Goal: Task Accomplishment & Management: Manage account settings

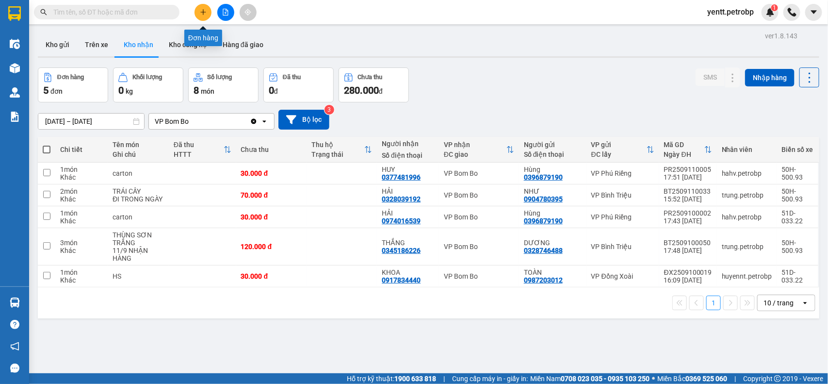
click at [206, 9] on icon "plus" at bounding box center [203, 12] width 7 height 7
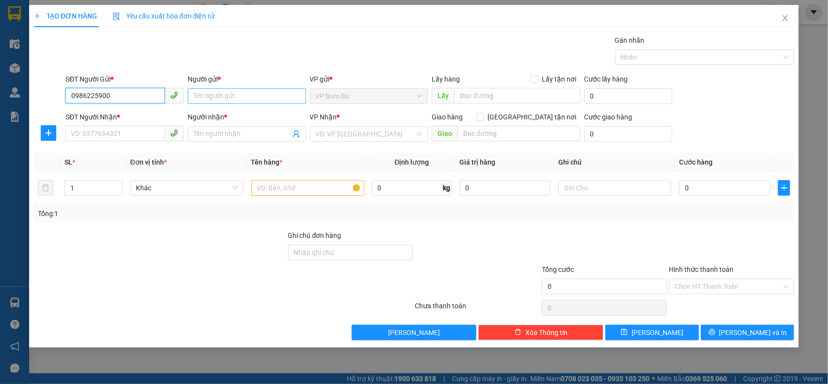
type input "0986225900"
click at [219, 95] on input "Người gửi *" at bounding box center [247, 96] width 118 height 16
click at [130, 135] on input "SĐT Người Nhận *" at bounding box center [114, 134] width 99 height 16
click at [202, 95] on input "Người gửi *" at bounding box center [247, 96] width 118 height 16
click at [130, 136] on input "SĐT Người Nhận *" at bounding box center [114, 134] width 99 height 16
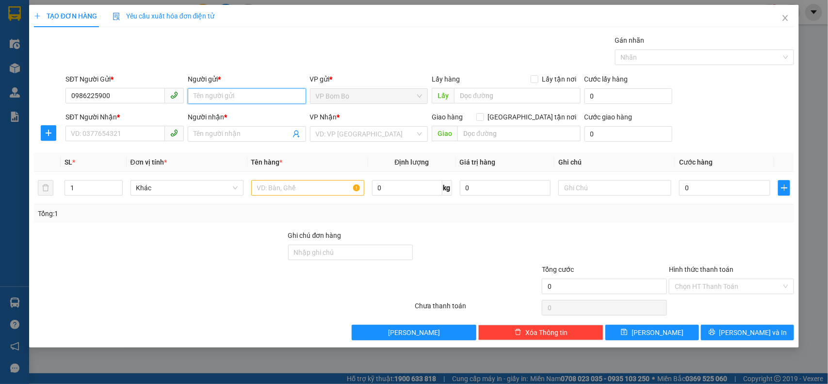
click at [210, 100] on input "Người gửi *" at bounding box center [247, 96] width 118 height 16
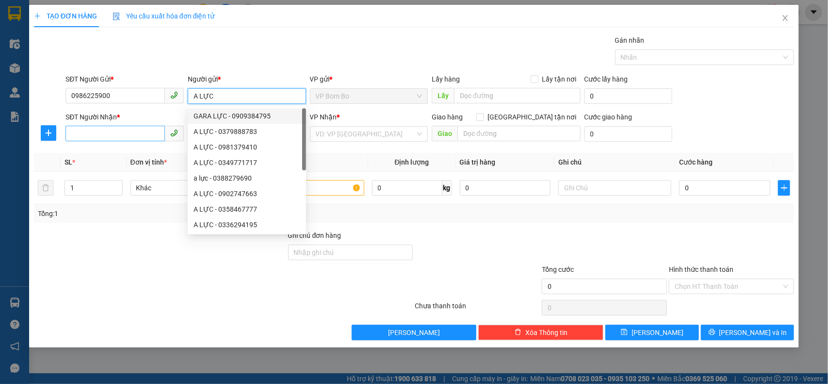
type input "A LỰC"
click at [99, 132] on input "SĐT Người Nhận *" at bounding box center [114, 134] width 99 height 16
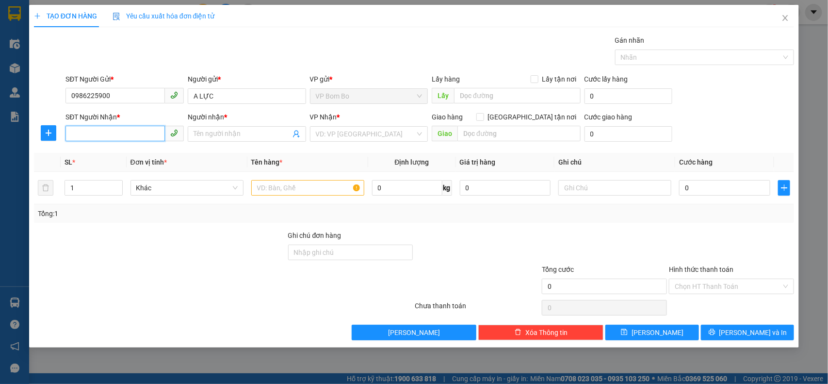
click at [115, 136] on input "SĐT Người Nhận *" at bounding box center [114, 134] width 99 height 16
type input "0964945856"
click at [51, 134] on icon "plus" at bounding box center [49, 133] width 8 height 8
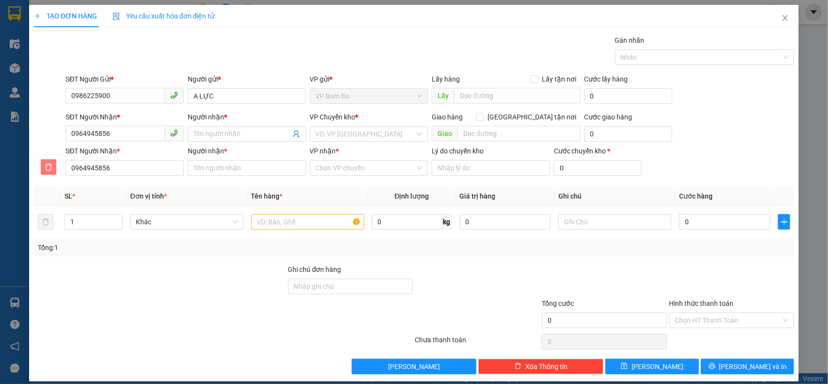
click at [49, 165] on icon "delete" at bounding box center [49, 166] width 7 height 7
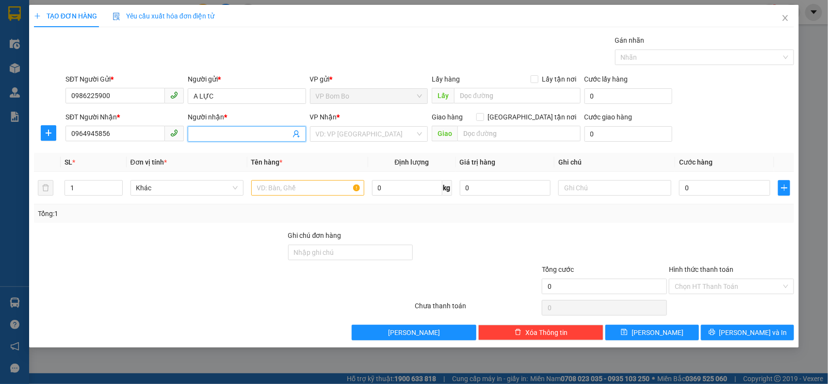
click at [222, 130] on input "Người nhận *" at bounding box center [242, 134] width 97 height 11
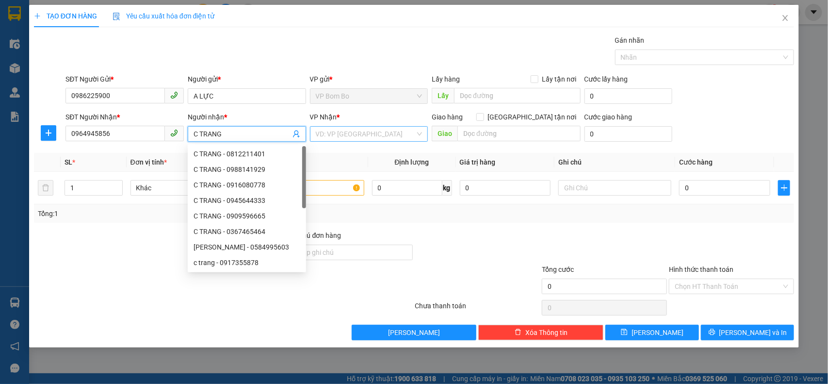
type input "C TRANG"
click at [358, 131] on input "search" at bounding box center [366, 134] width 100 height 15
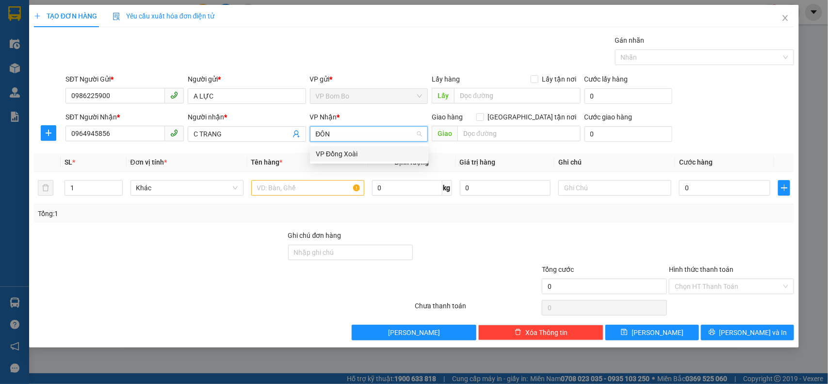
type input "ĐÔNG"
click at [567, 238] on div at bounding box center [604, 247] width 127 height 34
click at [270, 187] on input "text" at bounding box center [307, 188] width 113 height 16
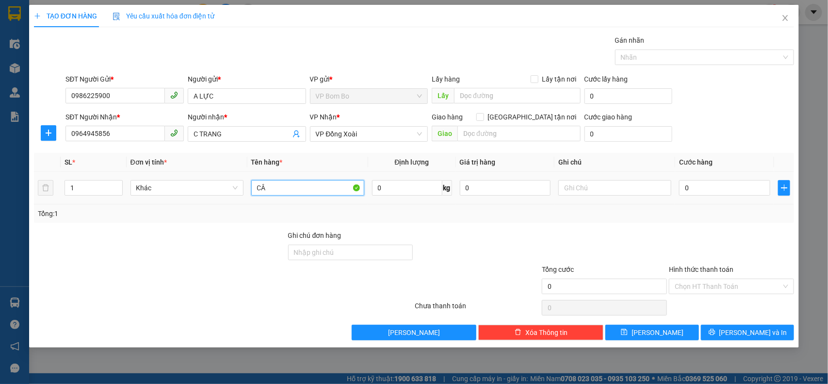
type input "C"
type input "THÙNG CART"
click at [486, 219] on div "Tổng: 1" at bounding box center [414, 213] width 753 height 11
click at [712, 185] on input "0" at bounding box center [724, 188] width 91 height 16
type input "003"
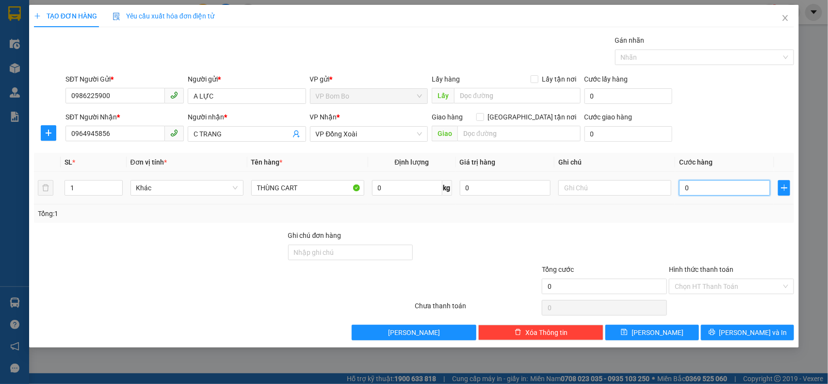
type input "3"
type input "0.030"
type input "30"
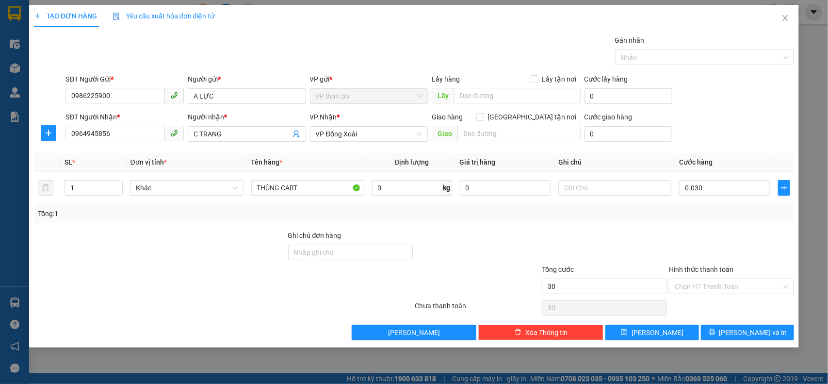
type input "30.000"
click at [622, 246] on div at bounding box center [604, 247] width 127 height 34
click at [723, 286] on input "Hình thức thanh toán" at bounding box center [728, 286] width 107 height 15
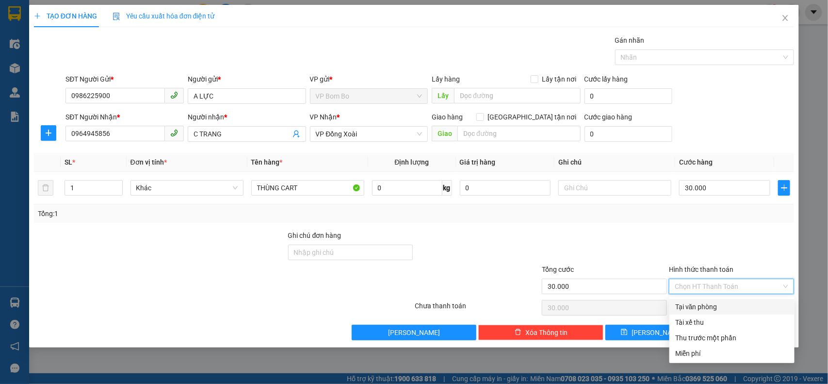
click at [721, 304] on div "Tại văn phòng" at bounding box center [731, 306] width 113 height 11
type input "0"
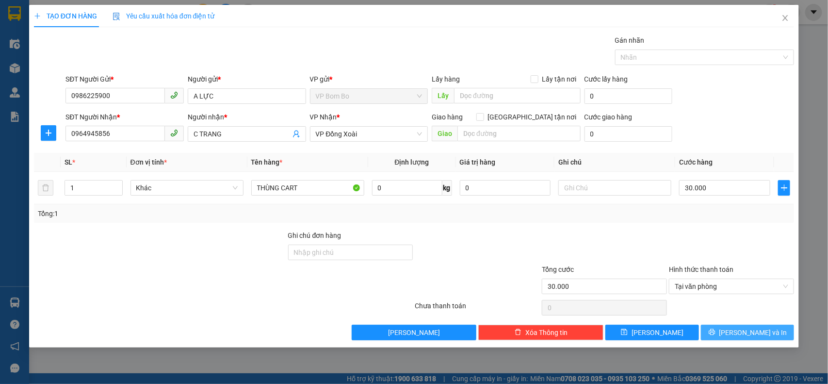
drag, startPoint x: 757, startPoint y: 337, endPoint x: 611, endPoint y: 204, distance: 197.1
click at [616, 226] on div "Transit Pickup Surcharge Ids Transit Deliver Surcharge Ids Transit Deliver Surc…" at bounding box center [414, 187] width 761 height 305
click at [607, 192] on input "text" at bounding box center [614, 188] width 113 height 16
type input "HÀNG DỄ VỠ XIN NHẸ TAY"
click at [740, 334] on span "[PERSON_NAME] và In" at bounding box center [753, 332] width 68 height 11
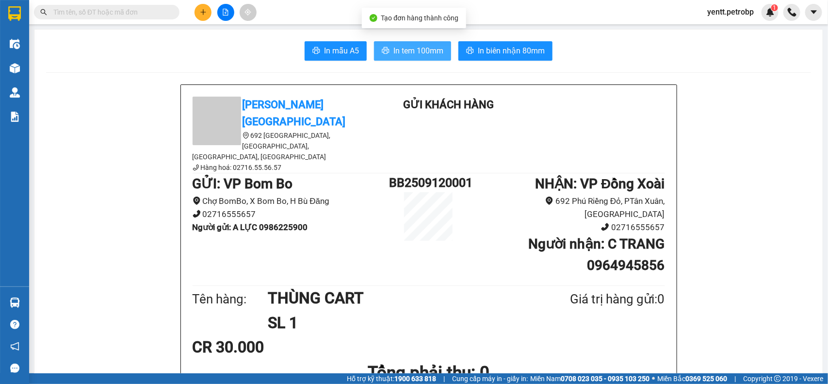
click at [436, 55] on span "In tem 100mm" at bounding box center [418, 51] width 50 height 12
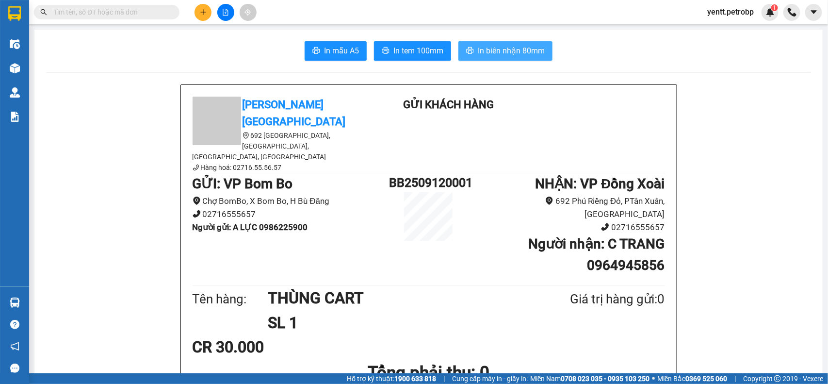
click at [507, 54] on span "In biên nhận 80mm" at bounding box center [511, 51] width 67 height 12
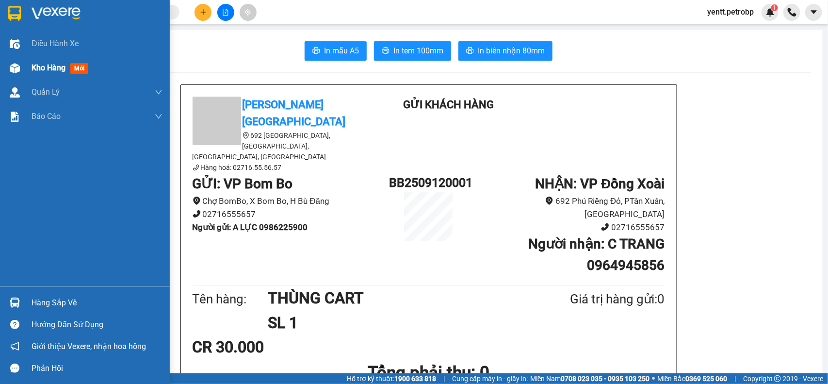
click at [36, 66] on span "Kho hàng" at bounding box center [49, 67] width 34 height 9
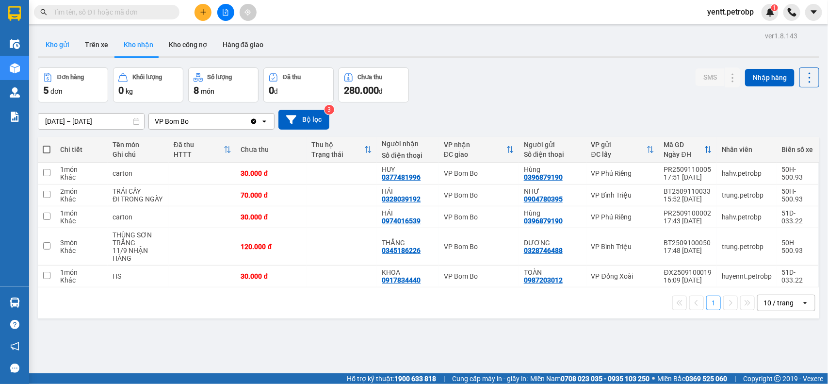
click at [49, 39] on button "Kho gửi" at bounding box center [57, 44] width 39 height 23
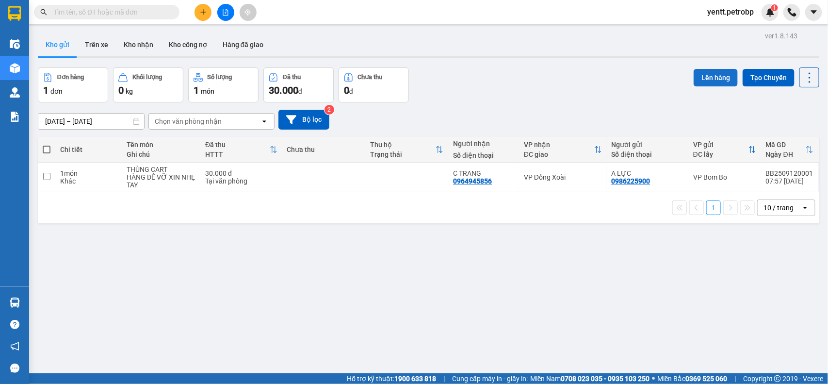
click at [713, 78] on button "Lên hàng" at bounding box center [716, 77] width 44 height 17
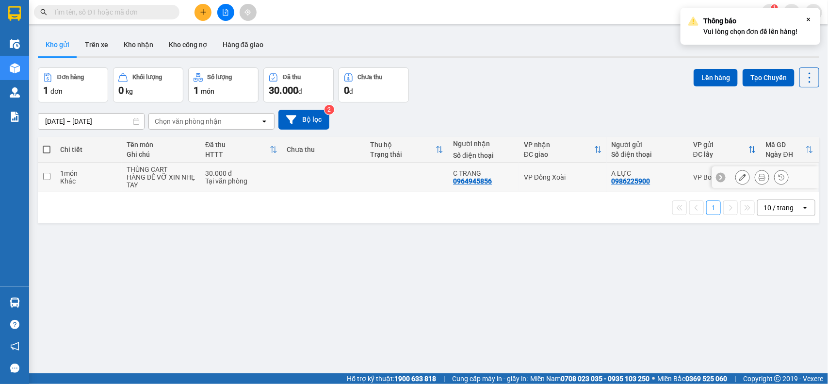
click at [386, 176] on td at bounding box center [406, 177] width 83 height 30
checkbox input "true"
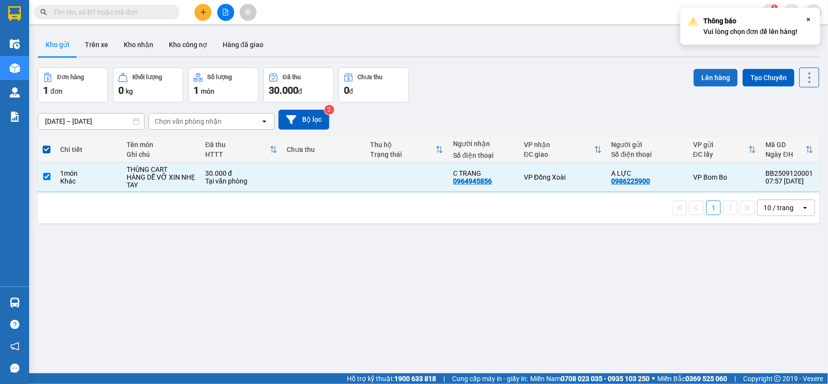
click at [720, 76] on button "Lên hàng" at bounding box center [716, 77] width 44 height 17
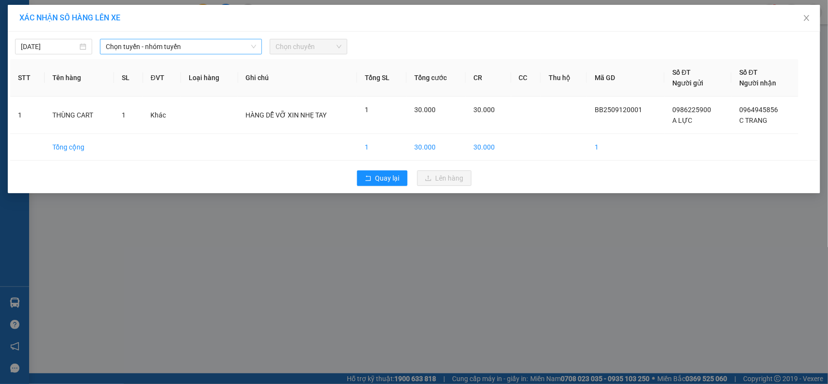
click at [207, 45] on span "Chọn tuyến - nhóm tuyến" at bounding box center [181, 46] width 150 height 15
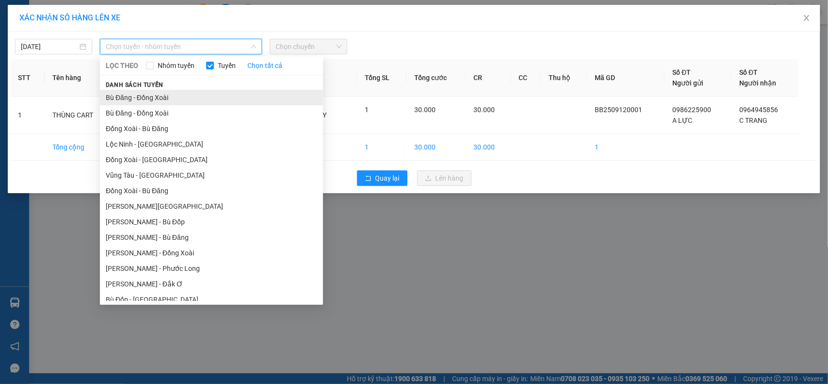
click at [167, 91] on li "Bù Đăng - Đồng Xoài" at bounding box center [211, 98] width 223 height 16
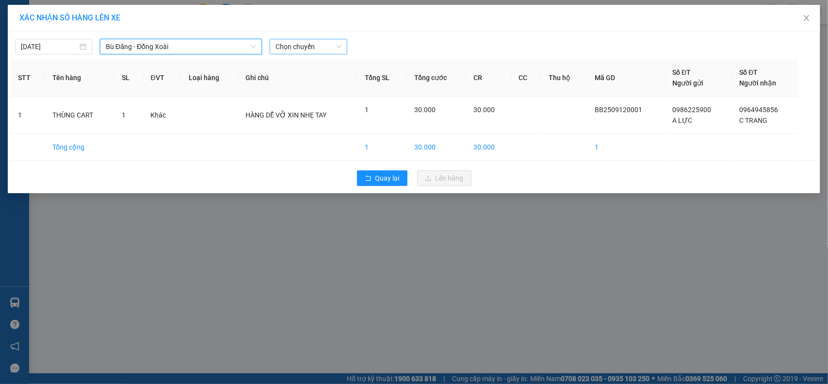
click at [310, 45] on span "Chọn chuyến" at bounding box center [308, 46] width 65 height 15
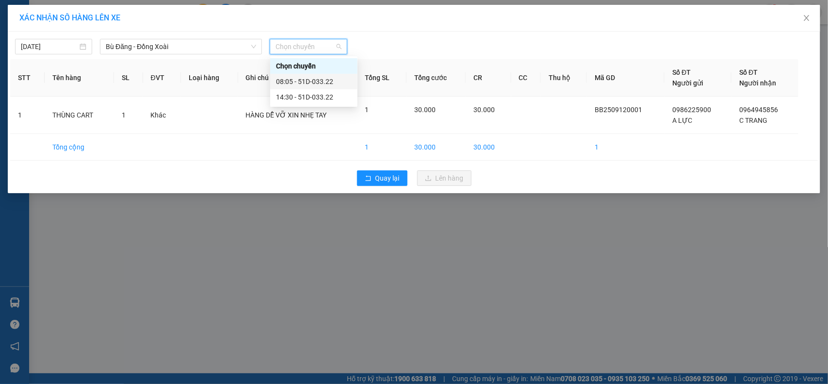
click at [309, 81] on div "08:05 - 51D-033.22" at bounding box center [314, 81] width 76 height 11
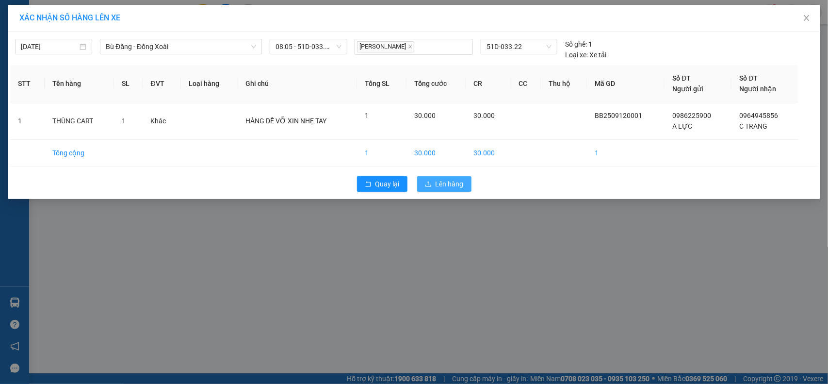
click at [444, 181] on span "Lên hàng" at bounding box center [450, 183] width 28 height 11
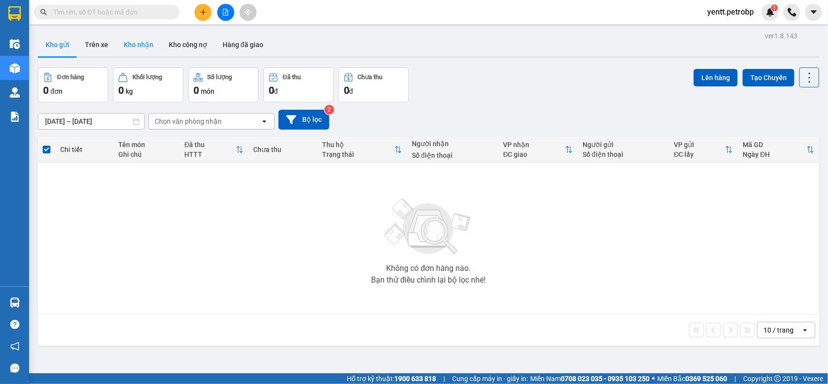
click at [143, 44] on button "Kho nhận" at bounding box center [138, 44] width 45 height 23
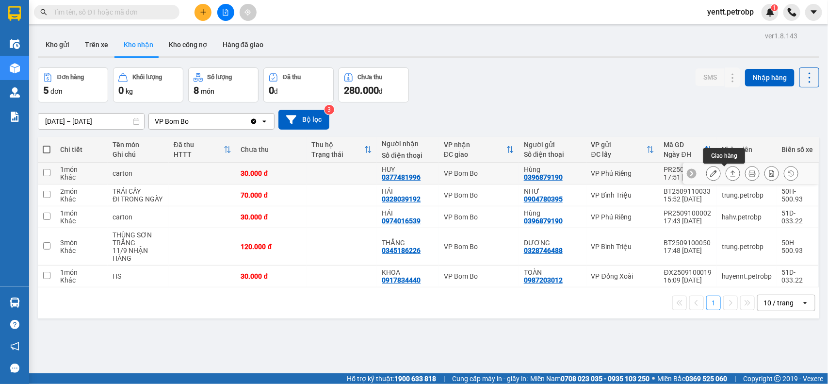
click at [728, 175] on button at bounding box center [733, 173] width 14 height 17
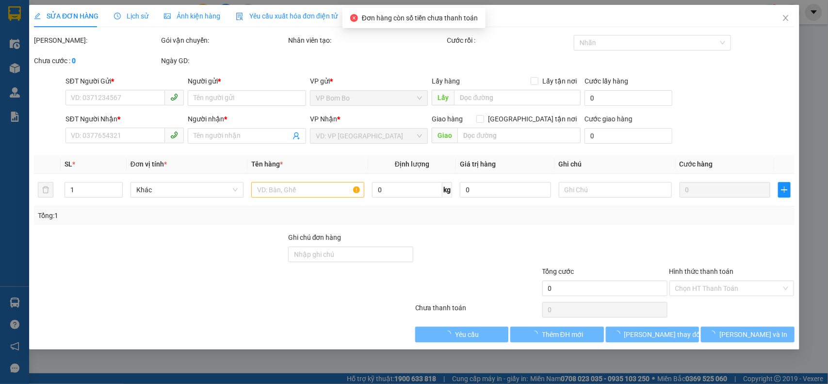
type input "0396879190"
type input "Hùng"
type input "0377481996"
type input "HUY"
type input "30.000"
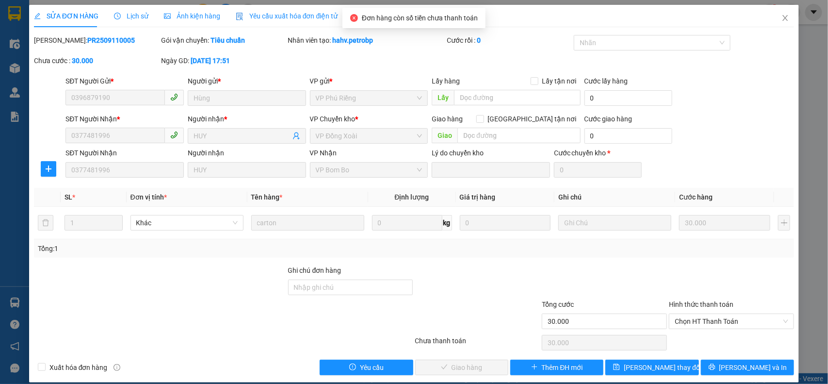
copy b "PR2509110005"
drag, startPoint x: 130, startPoint y: 39, endPoint x: 57, endPoint y: 39, distance: 72.3
click at [57, 39] on div "Mã ĐH: PR2509110005" at bounding box center [96, 40] width 125 height 11
click at [740, 319] on span "Chọn HT Thanh Toán" at bounding box center [731, 321] width 113 height 15
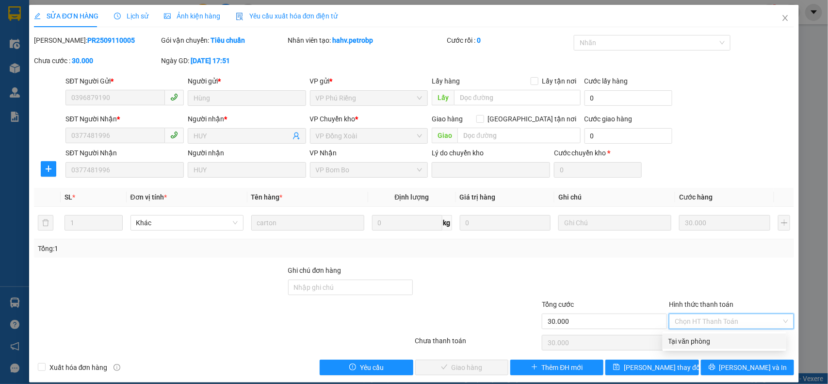
click at [711, 336] on div "Tại văn phòng" at bounding box center [724, 341] width 112 height 11
type input "0"
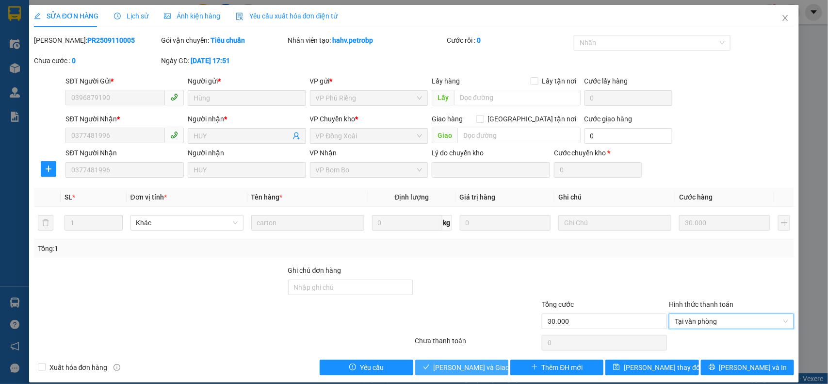
click at [479, 368] on span "[PERSON_NAME] và Giao hàng" at bounding box center [480, 367] width 93 height 11
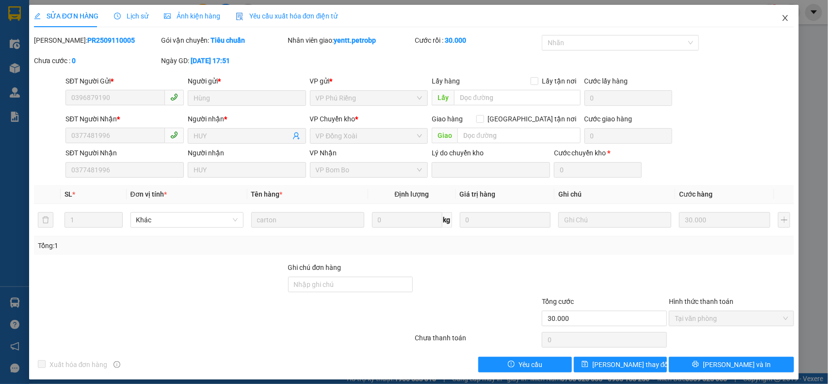
click at [781, 20] on span "Close" at bounding box center [785, 18] width 27 height 27
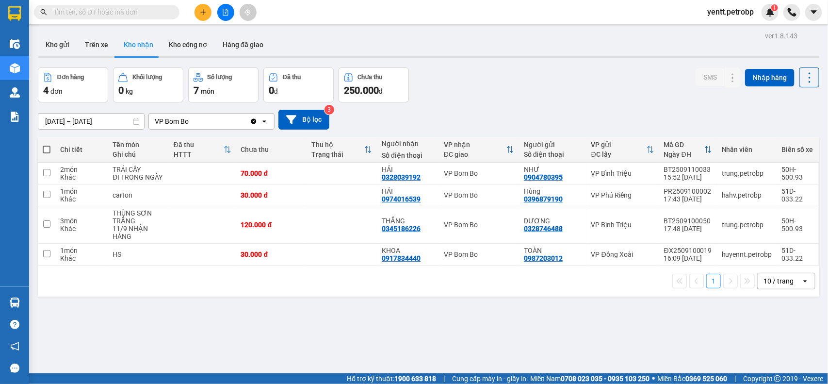
click at [109, 11] on input "text" at bounding box center [110, 12] width 114 height 11
paste input "BB2509100001"
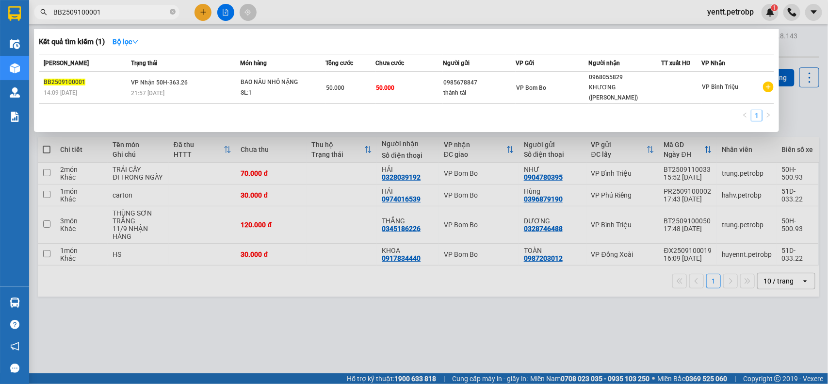
type input "BB2509100001"
click at [251, 292] on div at bounding box center [414, 192] width 828 height 384
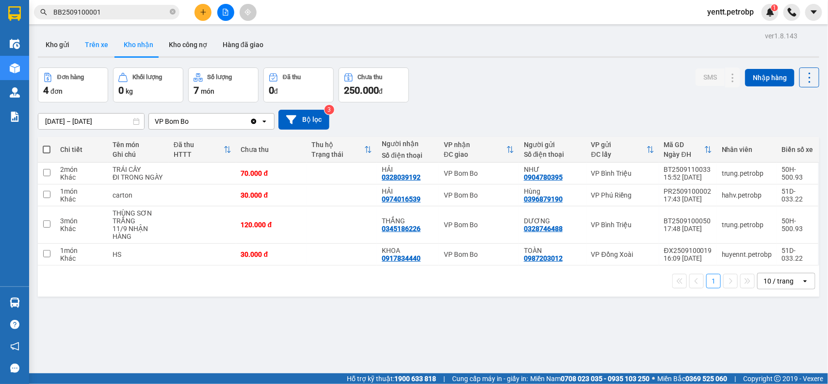
click at [100, 41] on button "Trên xe" at bounding box center [96, 44] width 39 height 23
type input "[DATE] – [DATE]"
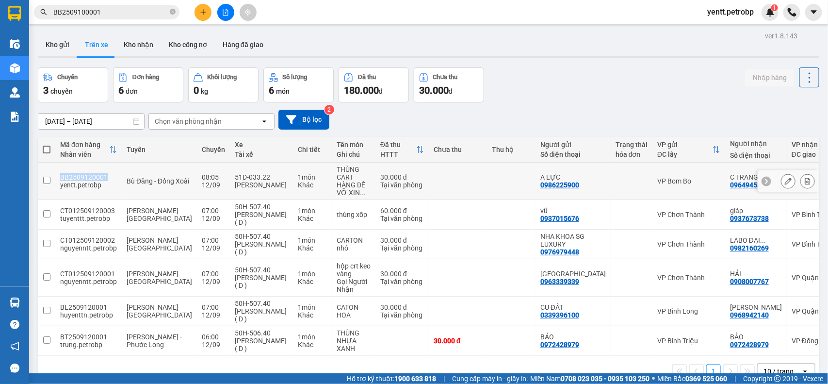
drag, startPoint x: 103, startPoint y: 175, endPoint x: 54, endPoint y: 176, distance: 48.5
click at [54, 176] on tr "BB2509120001 yentt.petrobp Bù Đăng - Đồng Xoài 08:05 [DATE] 51D-033.22 [PERSON_…" at bounding box center [466, 180] width 857 height 37
checkbox input "true"
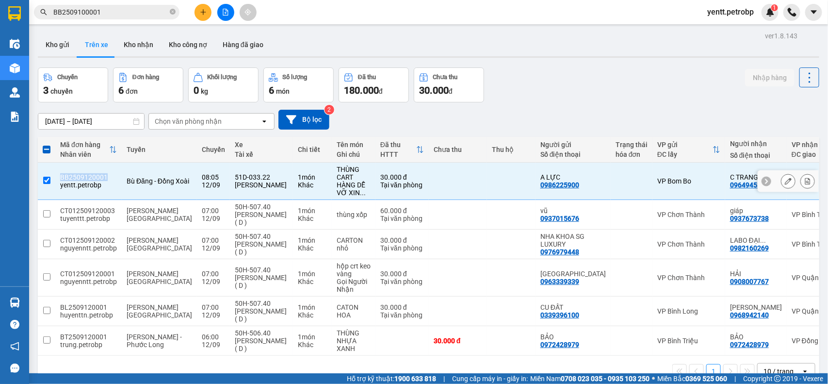
copy tr "BB2509120001"
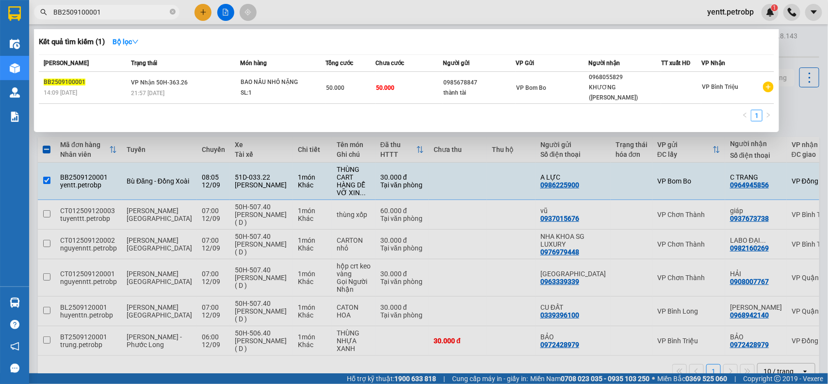
click at [162, 7] on input "BB2509100001" at bounding box center [110, 12] width 114 height 11
click at [172, 11] on icon "close-circle" at bounding box center [173, 12] width 6 height 6
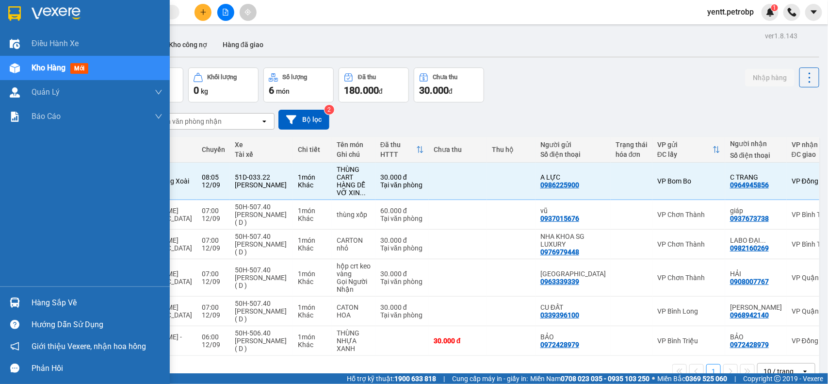
click at [41, 298] on div "Hàng sắp về" at bounding box center [97, 302] width 131 height 15
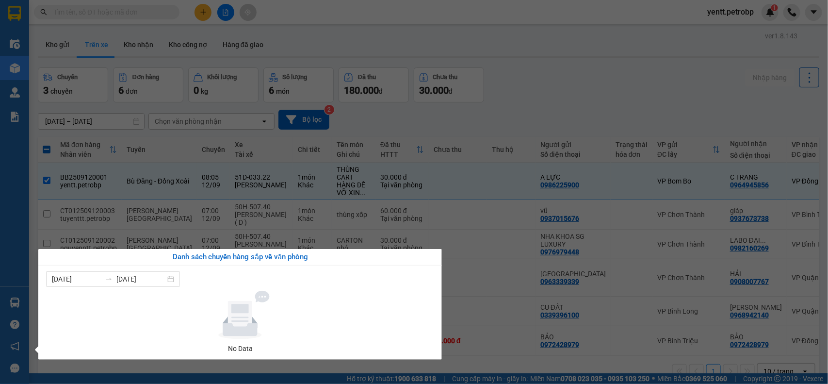
click at [41, 298] on div "[DATE] [DATE] No Data" at bounding box center [240, 312] width 404 height 94
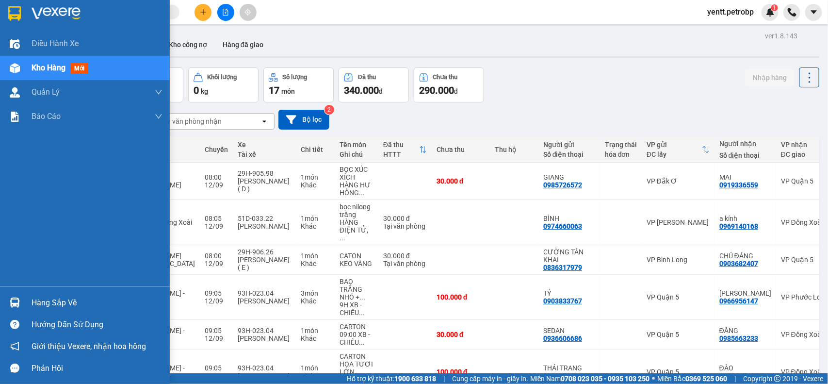
click at [22, 294] on div at bounding box center [14, 302] width 17 height 17
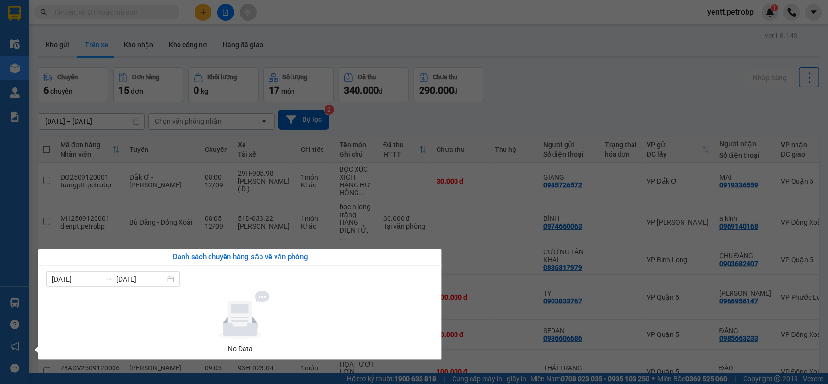
click at [22, 295] on div "Điều hành xe Kho hàng mới Quản Lý Quản lý chuyến Quản lý khách hàng Quản lý khá…" at bounding box center [14, 192] width 29 height 384
